Goal: Task Accomplishment & Management: Use online tool/utility

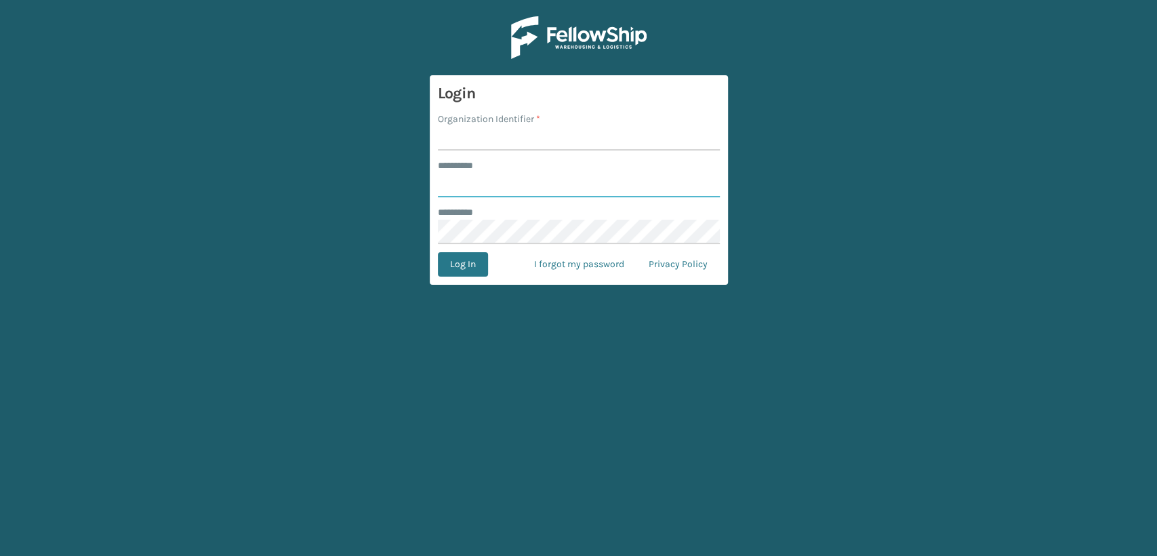
type input "******"
click at [463, 136] on input "Organization Identifier *" at bounding box center [579, 138] width 282 height 24
type input "Fellowship - east"
click at [457, 266] on button "Log In" at bounding box center [463, 264] width 50 height 24
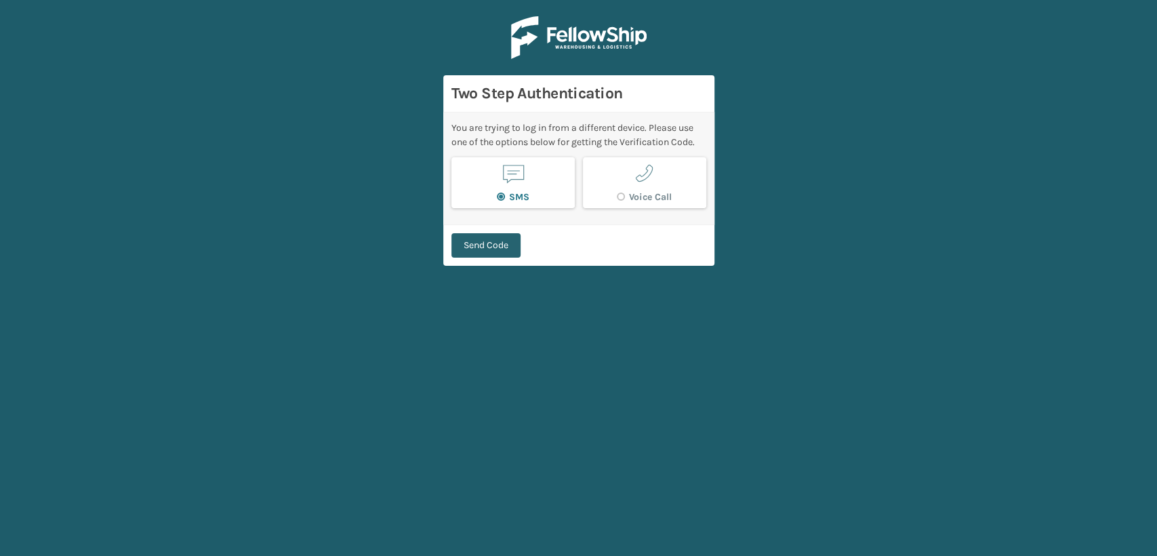
click at [480, 245] on button "Send Code" at bounding box center [485, 245] width 69 height 24
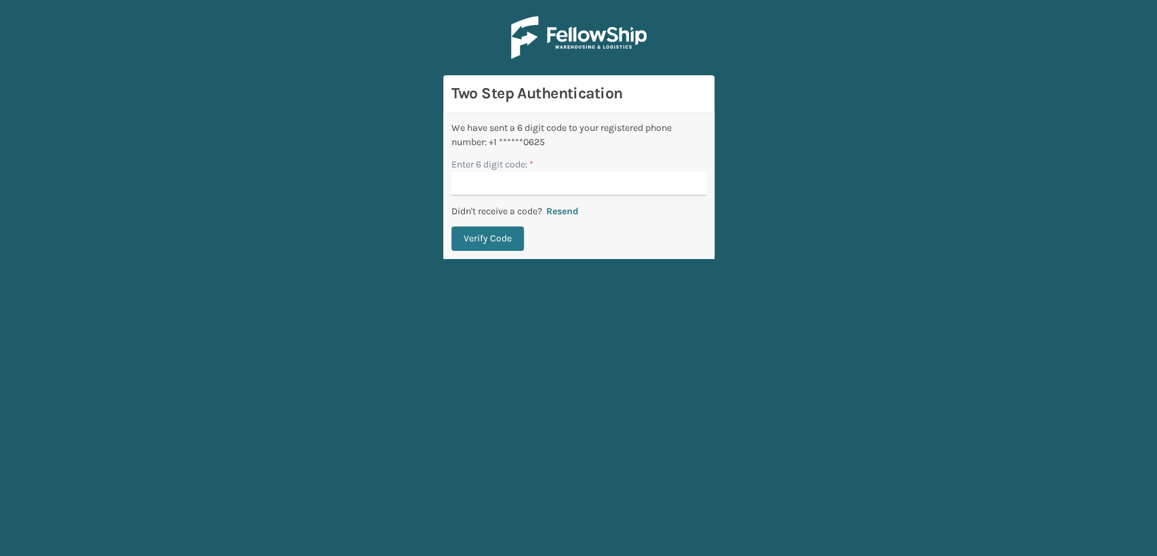
click at [541, 192] on input "Enter 6 digit code: *" at bounding box center [578, 183] width 255 height 24
type input "607156"
click at [451, 226] on button "Verify Code" at bounding box center [487, 238] width 72 height 24
